Goal: Task Accomplishment & Management: Use online tool/utility

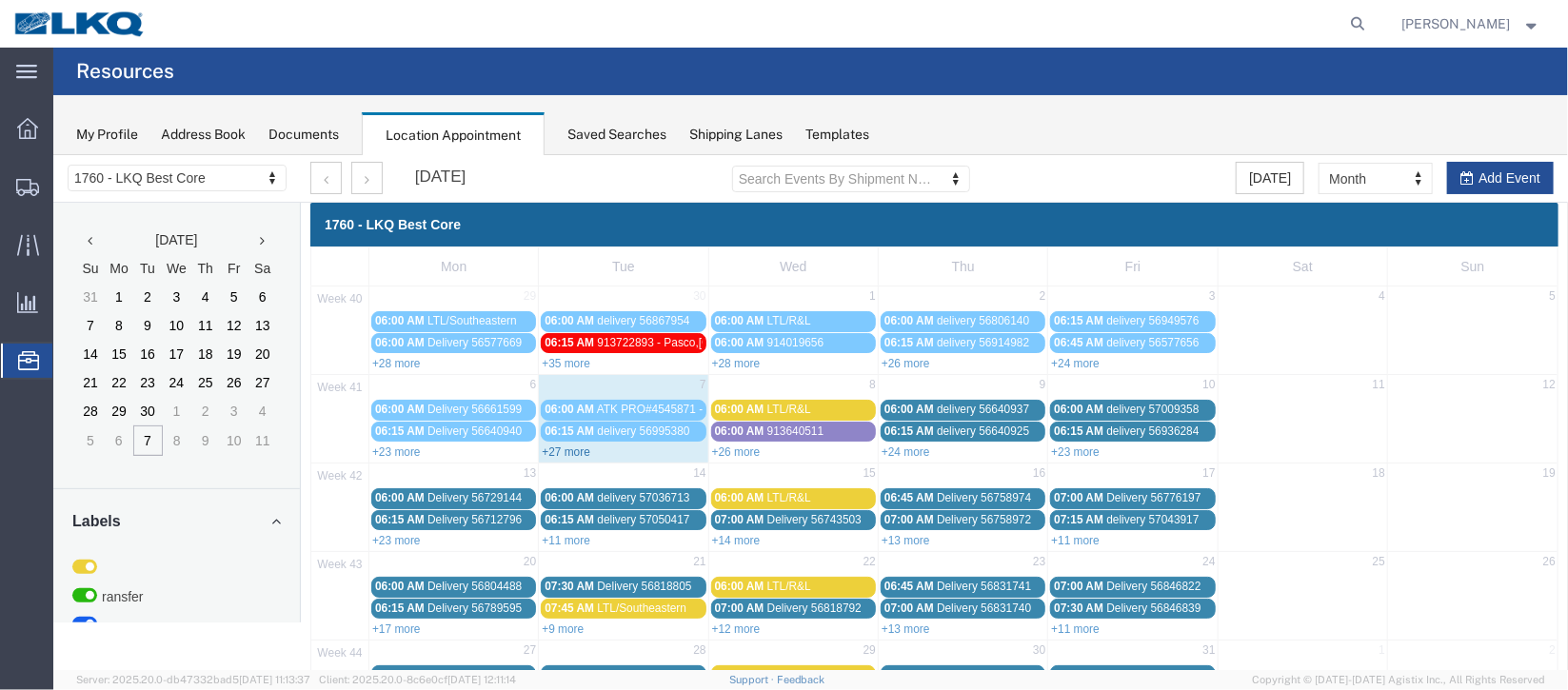
click at [555, 445] on link "+27 more" at bounding box center [565, 452] width 48 height 14
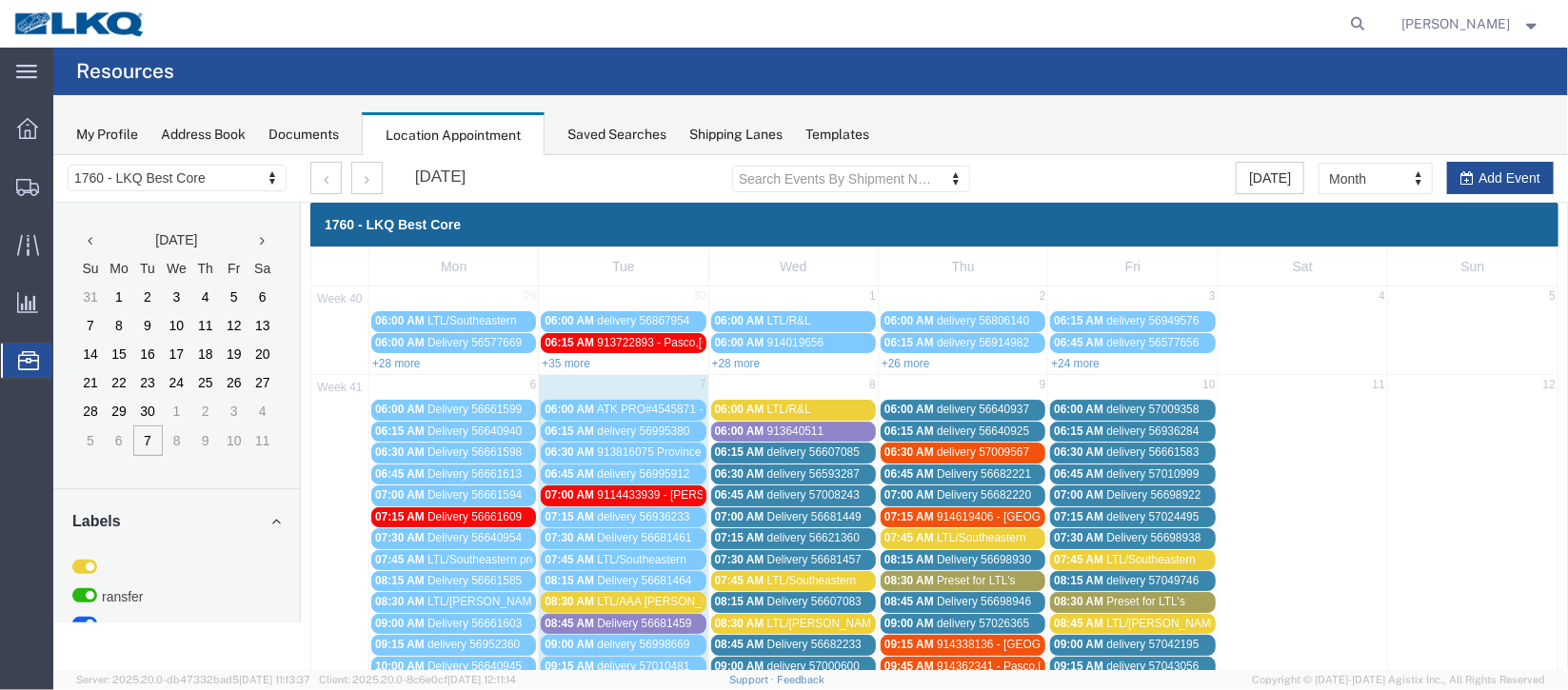
click at [777, 424] on span "913640511" at bounding box center [795, 431] width 57 height 14
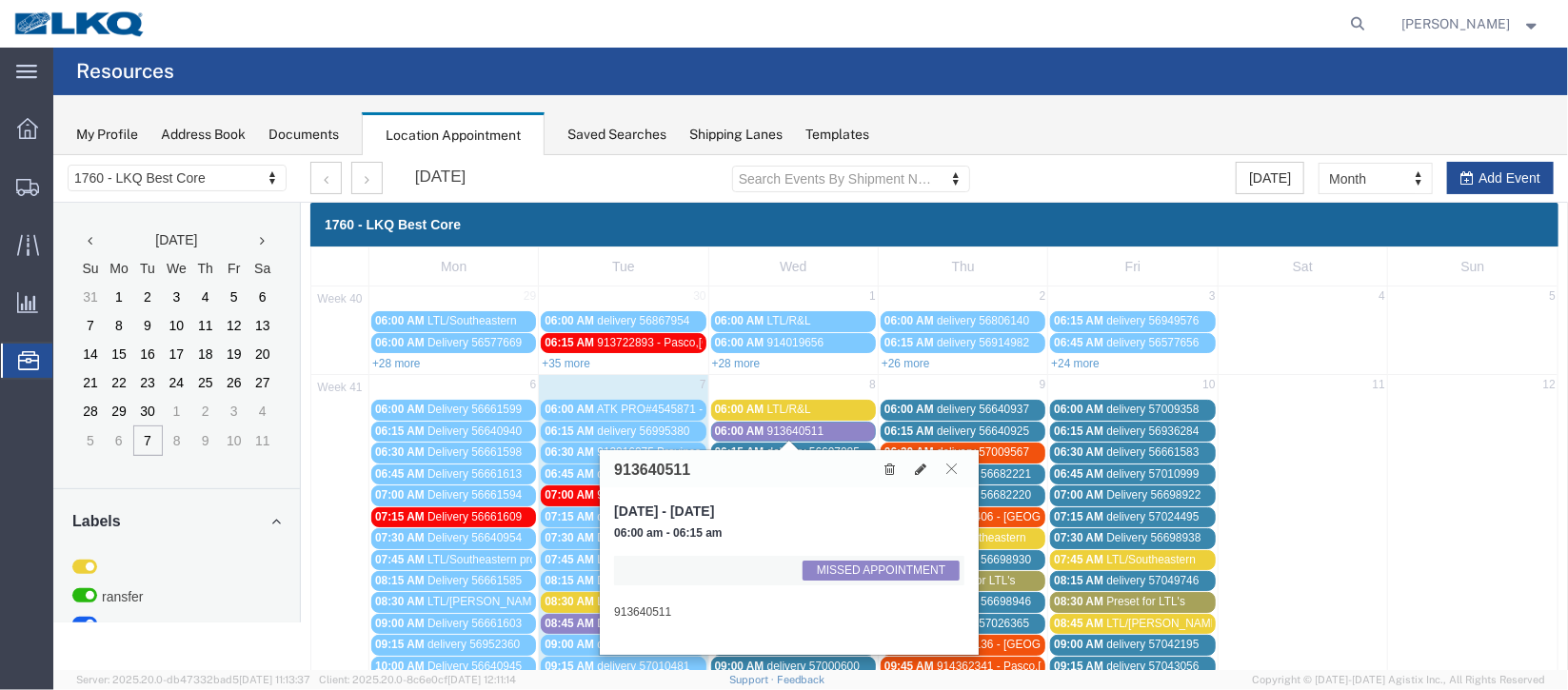
click at [953, 468] on icon at bounding box center [951, 468] width 11 height 12
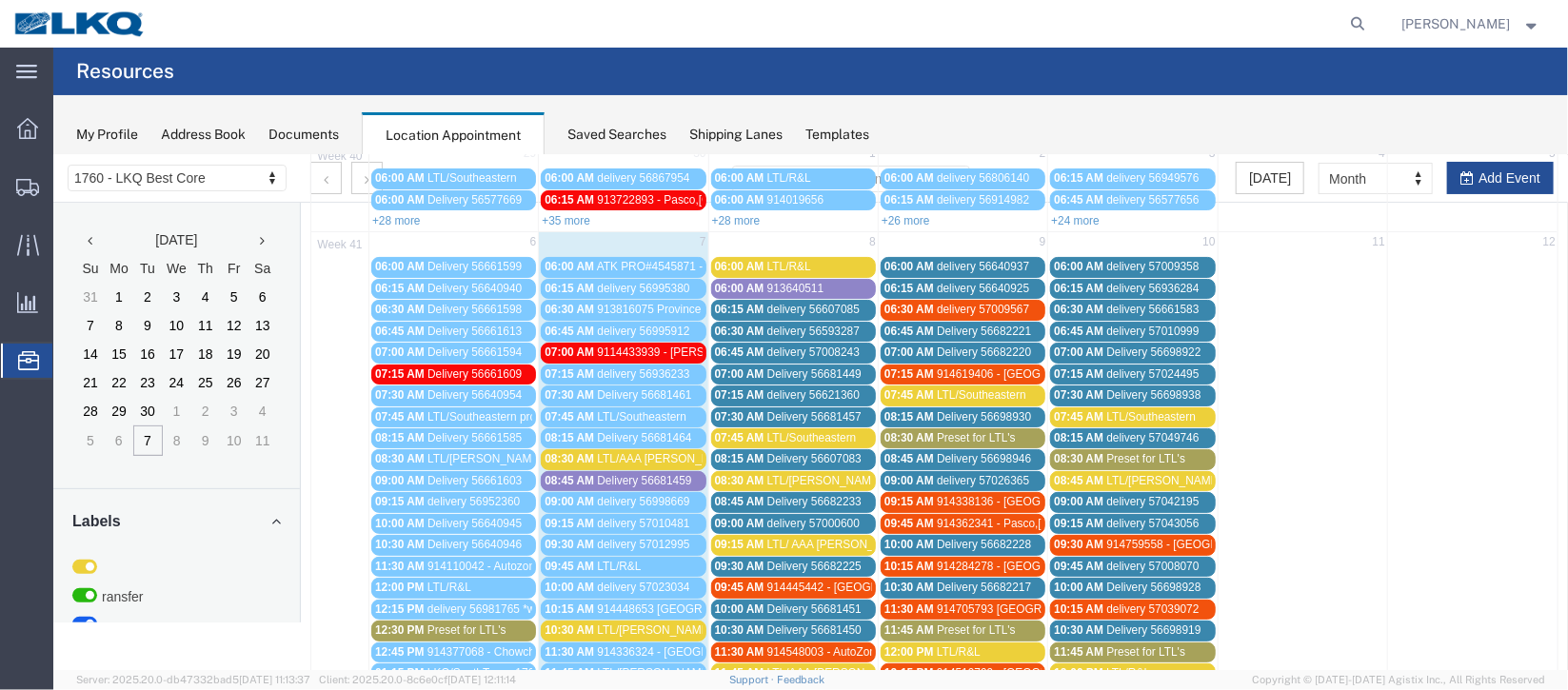
scroll to position [142, 0]
click at [767, 288] on span "913640511" at bounding box center [795, 288] width 57 height 14
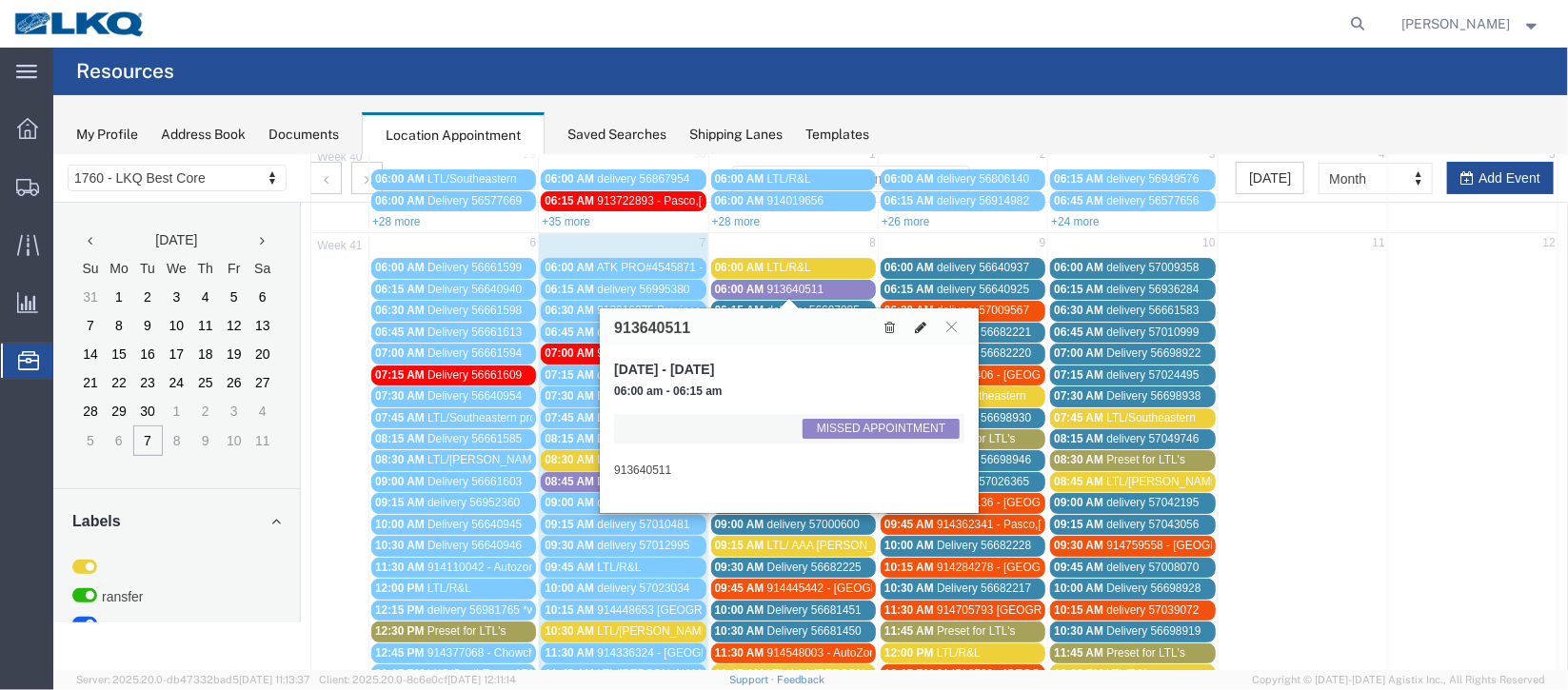
click at [920, 326] on icon at bounding box center [920, 327] width 12 height 14
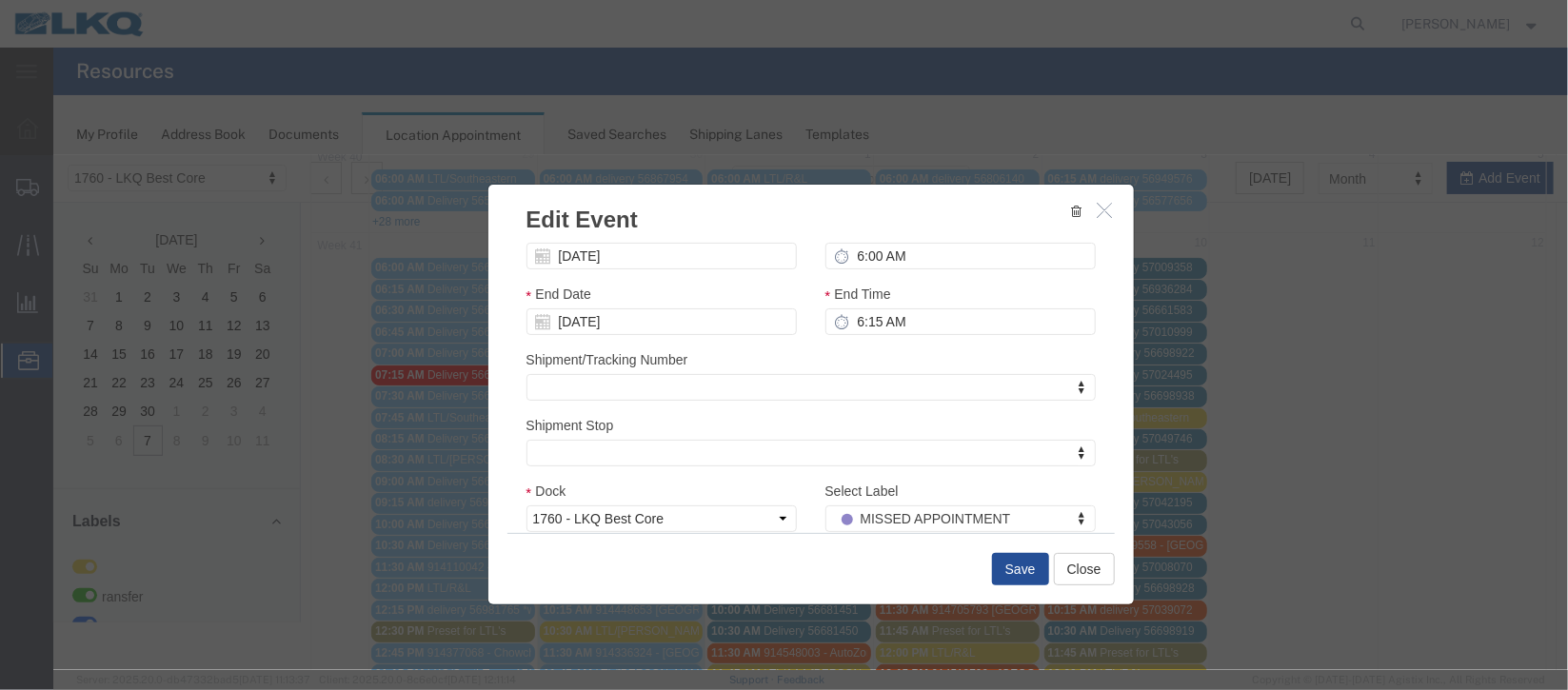
scroll to position [233, 0]
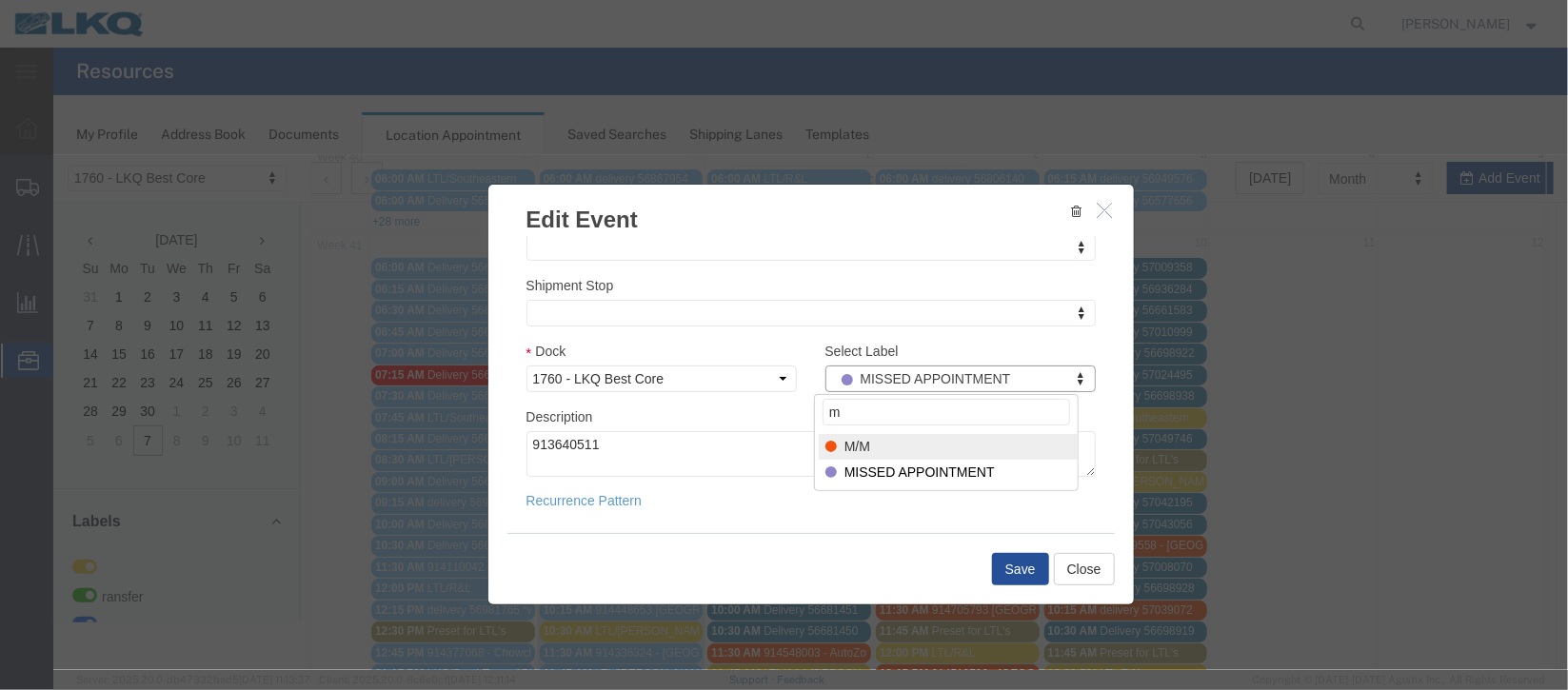
type input "m"
select select "24"
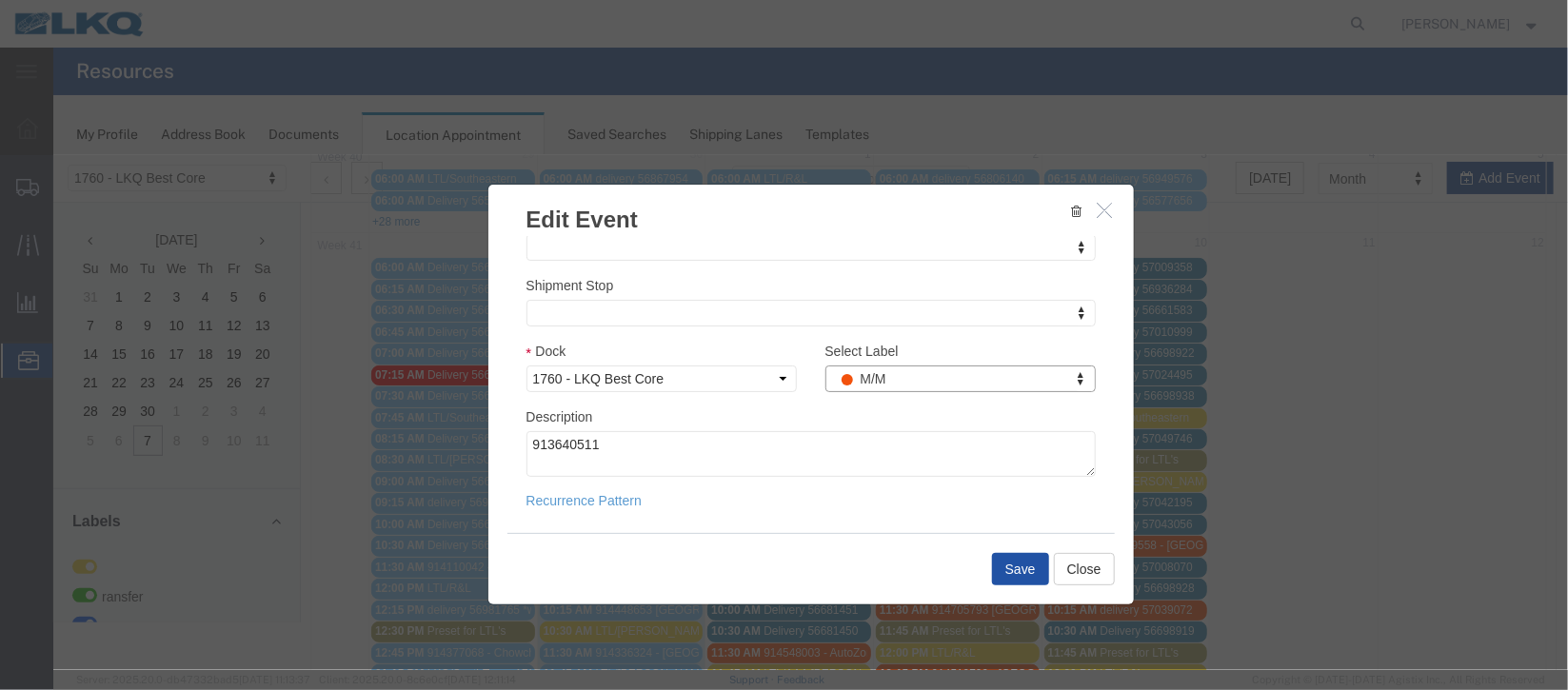
click at [1012, 567] on button "Save" at bounding box center [1020, 568] width 57 height 32
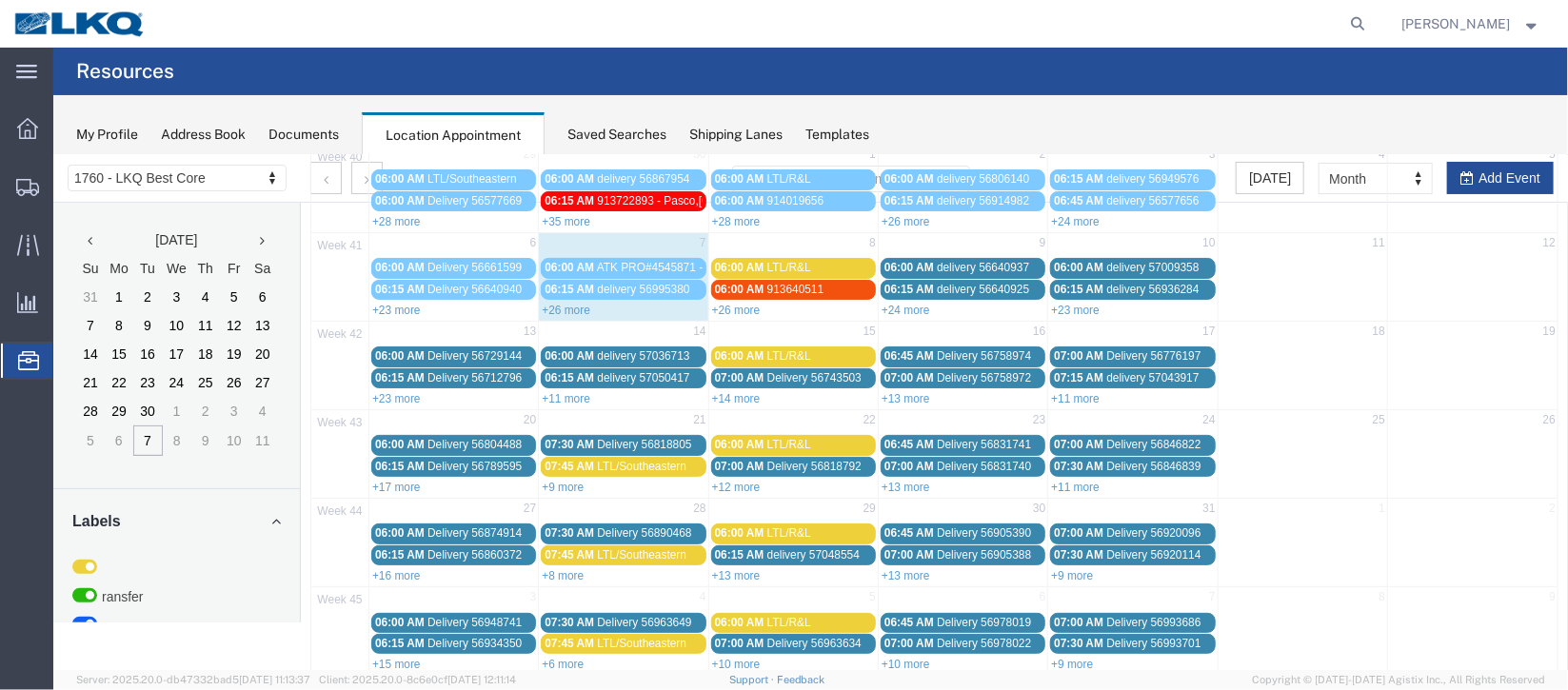
scroll to position [0, 0]
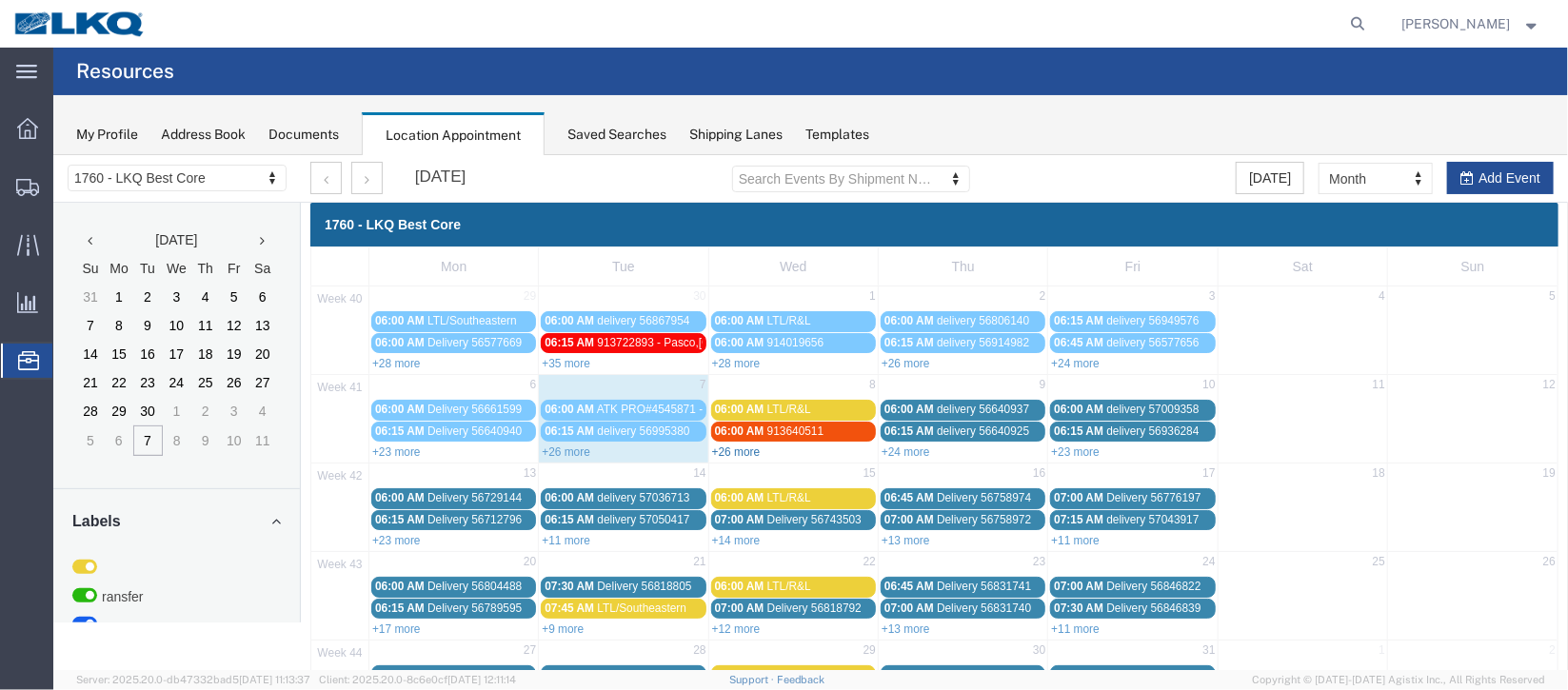
click at [712, 445] on link "+26 more" at bounding box center [735, 452] width 48 height 14
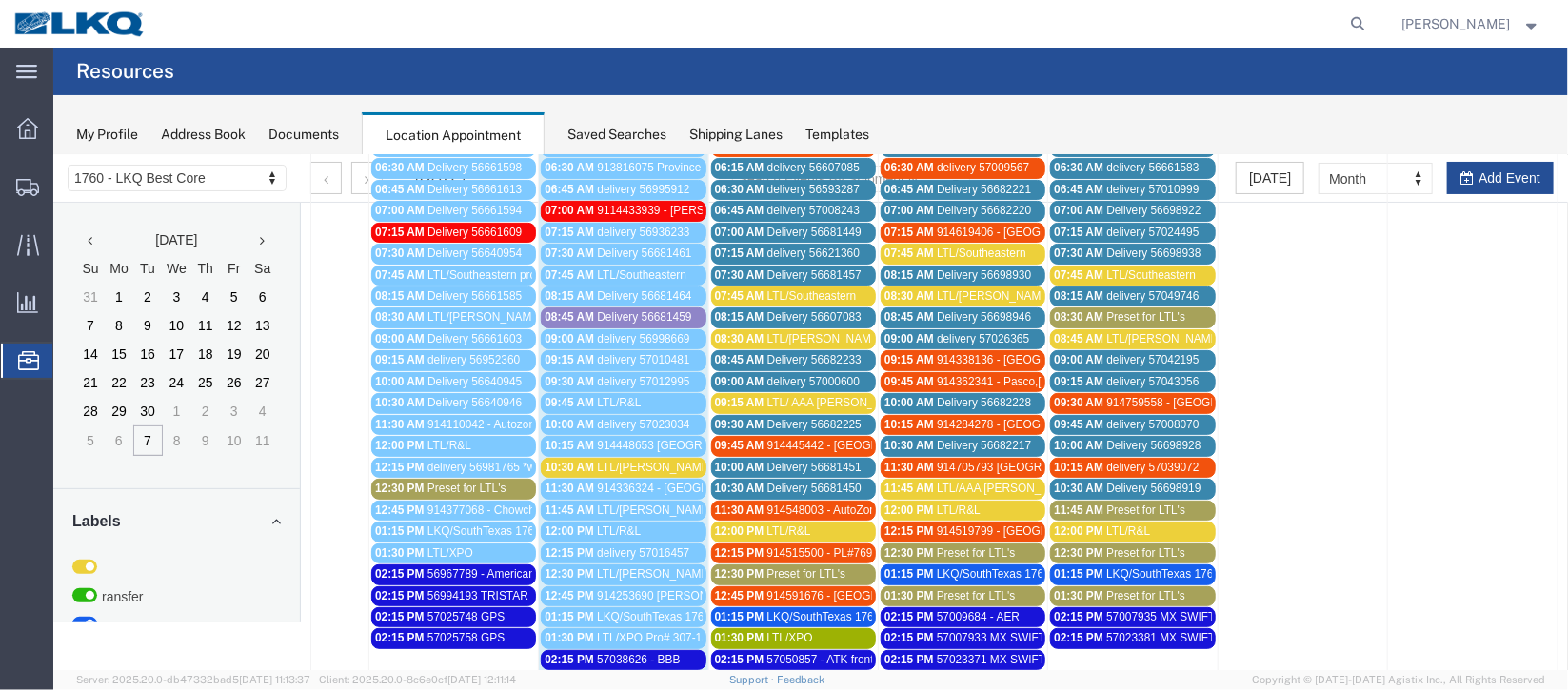
scroll to position [427, 0]
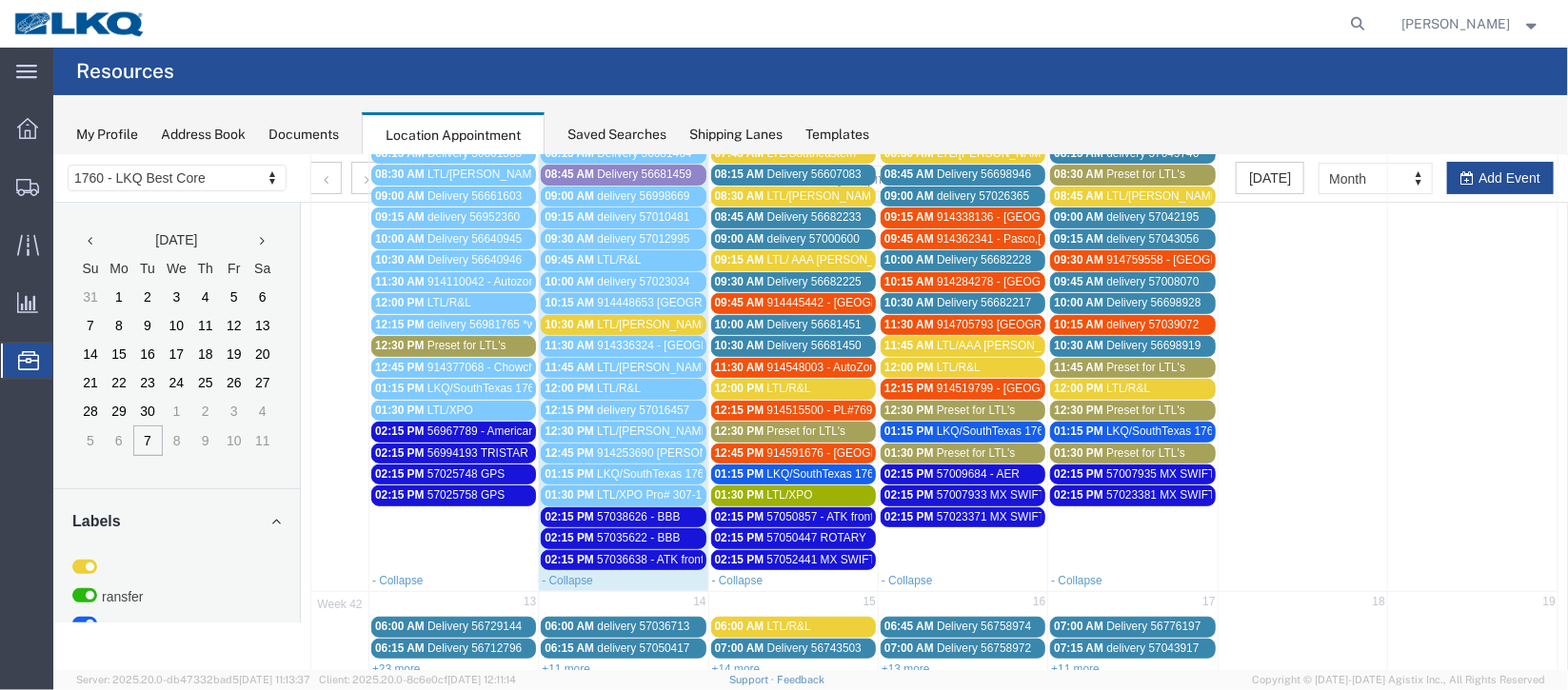
click at [822, 510] on span "57050857 - ATK front dock" at bounding box center [834, 517] width 134 height 14
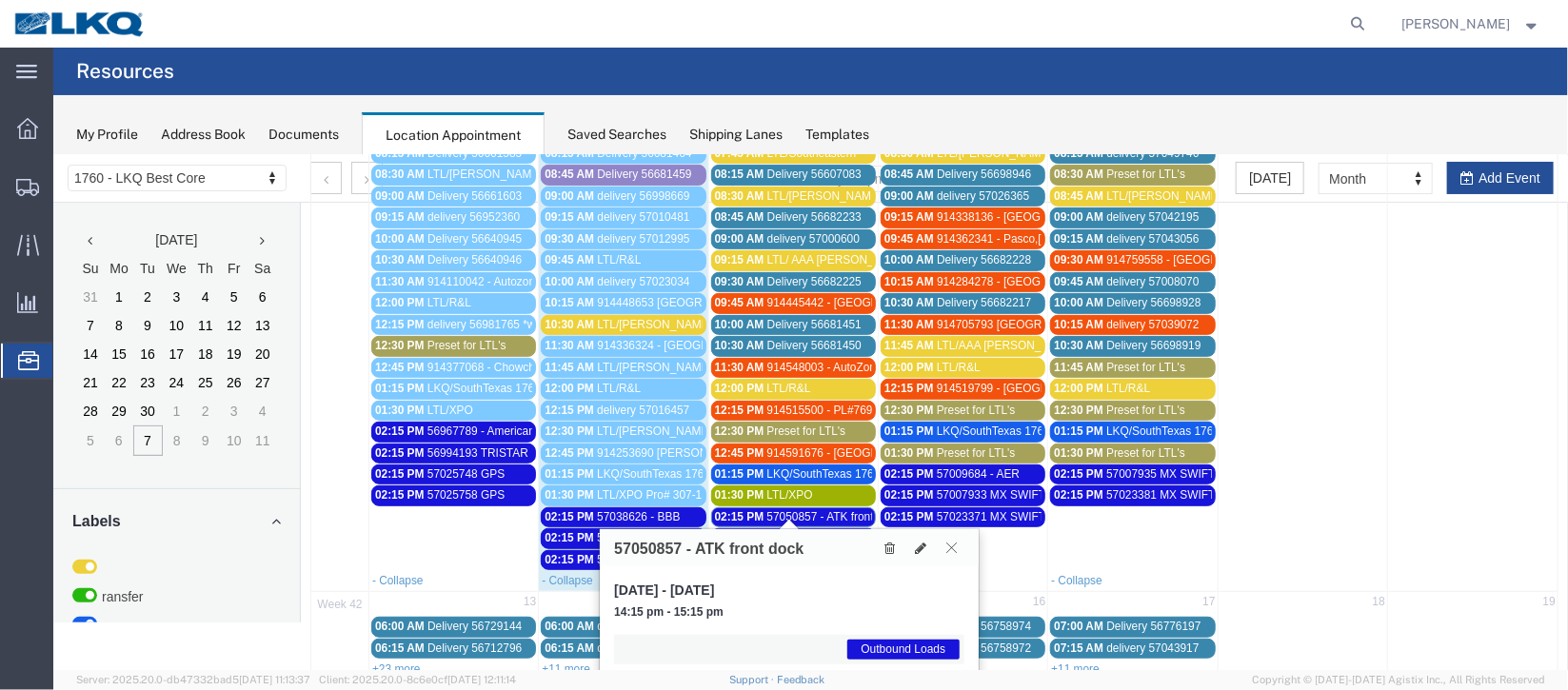
click at [947, 541] on icon at bounding box center [951, 547] width 11 height 12
